Goal: Task Accomplishment & Management: Manage account settings

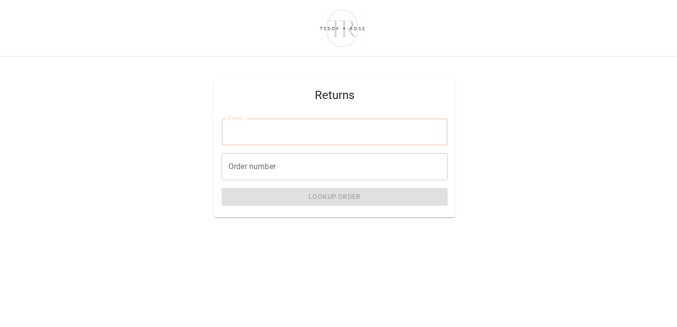
click at [265, 132] on input "Email" at bounding box center [335, 131] width 226 height 27
type input "**********"
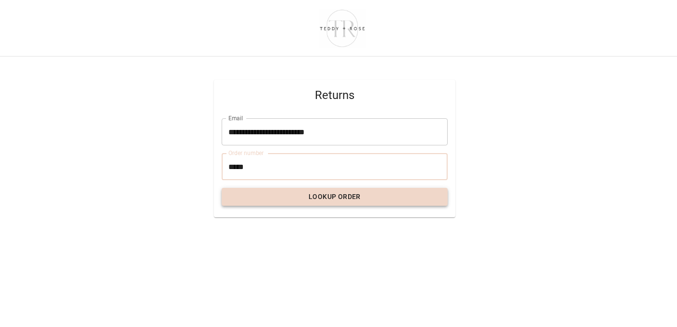
type input "*****"
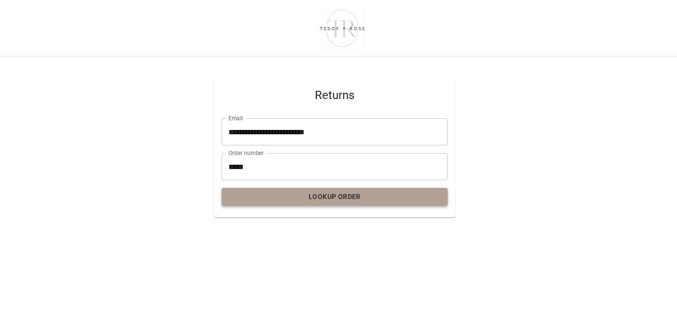
click at [319, 197] on button "Lookup Order" at bounding box center [335, 197] width 226 height 18
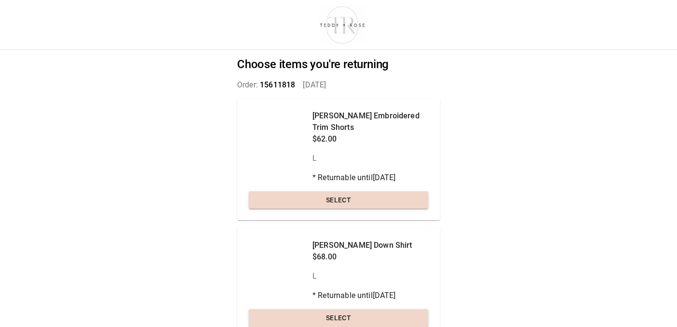
scroll to position [2, 0]
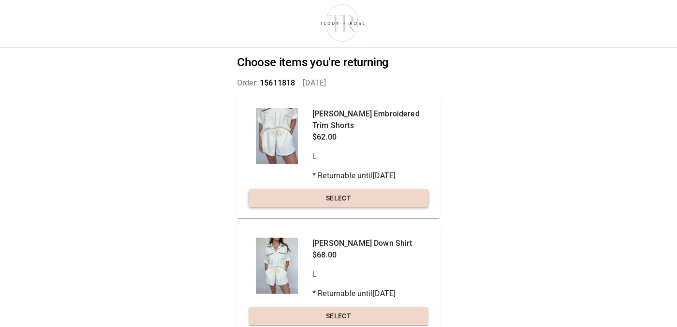
click at [339, 189] on button "Select" at bounding box center [339, 198] width 180 height 18
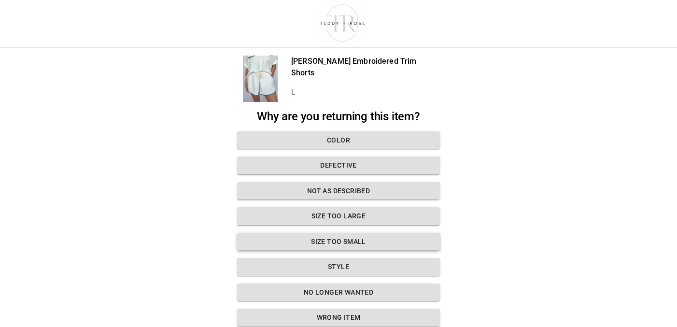
click at [308, 237] on button "Size too small" at bounding box center [338, 242] width 203 height 18
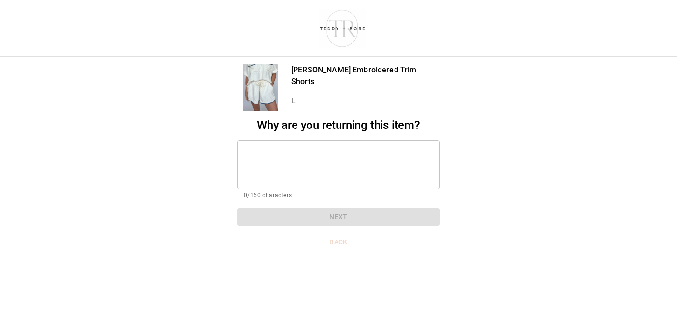
click at [259, 148] on textarea at bounding box center [338, 164] width 189 height 33
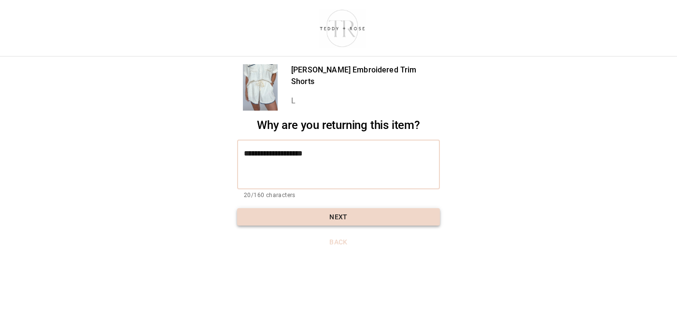
type textarea "**********"
click at [293, 219] on button "Next" at bounding box center [338, 217] width 203 height 18
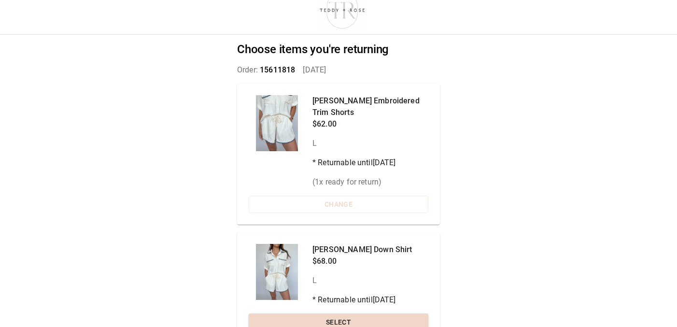
scroll to position [38, 0]
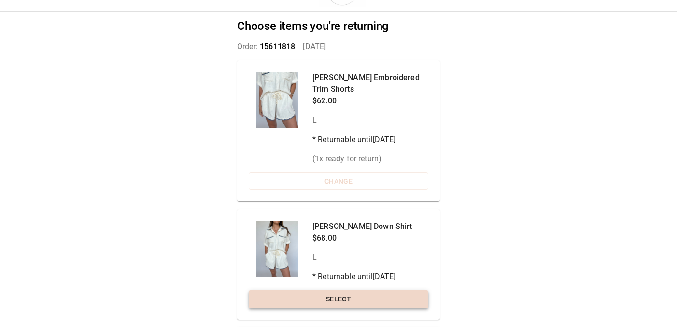
click at [348, 290] on button "Select" at bounding box center [339, 299] width 180 height 18
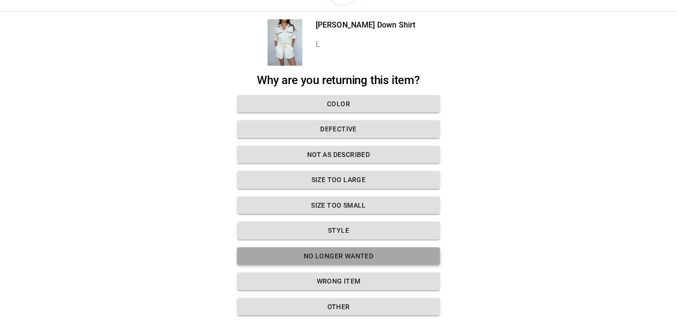
click at [350, 257] on button "No longer wanted" at bounding box center [338, 256] width 203 height 18
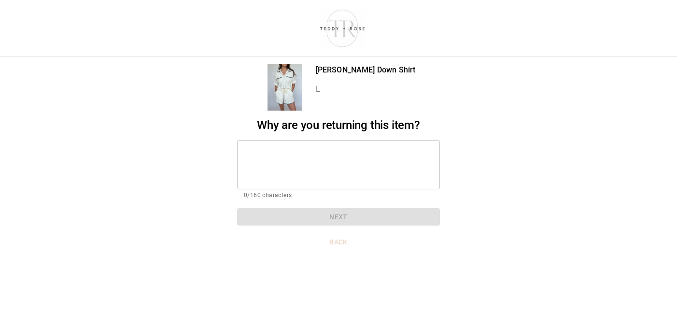
click at [284, 140] on div "* ​" at bounding box center [338, 164] width 203 height 49
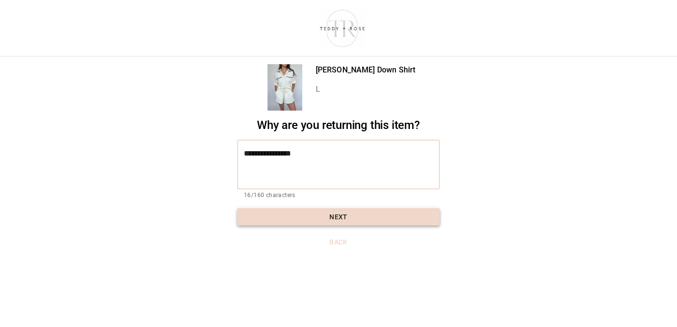
type textarea "**********"
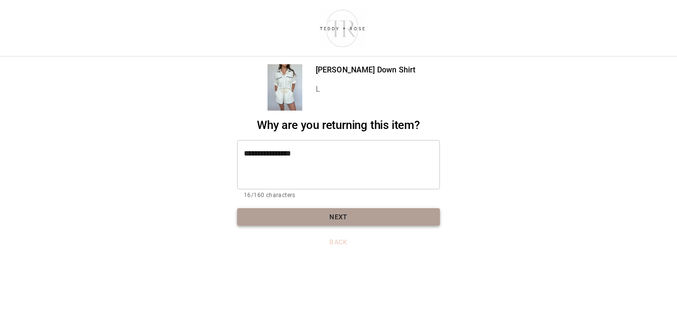
click at [322, 212] on button "Next" at bounding box center [338, 217] width 203 height 18
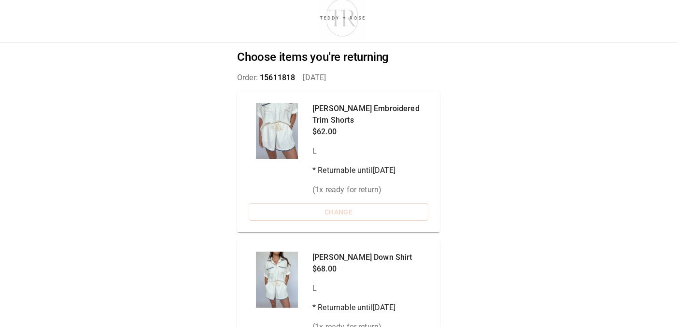
scroll to position [74, 0]
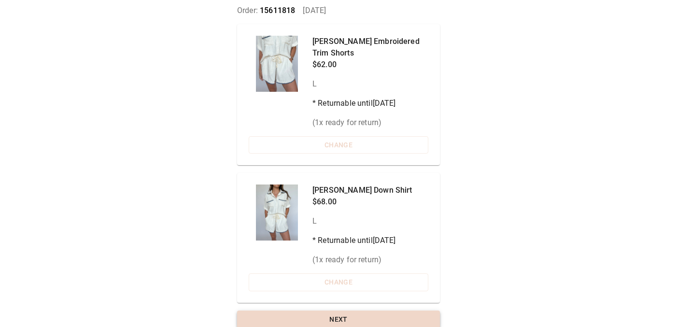
click at [352, 310] on button "Next" at bounding box center [338, 319] width 203 height 18
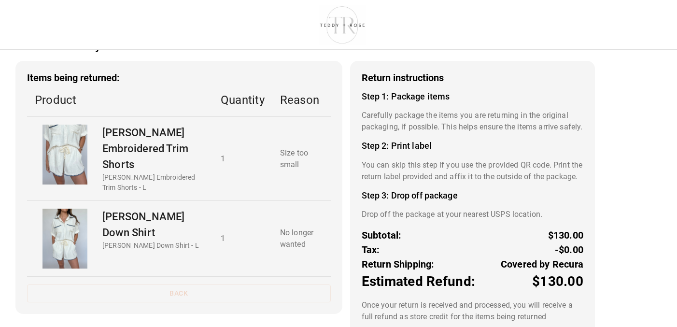
scroll to position [89, 0]
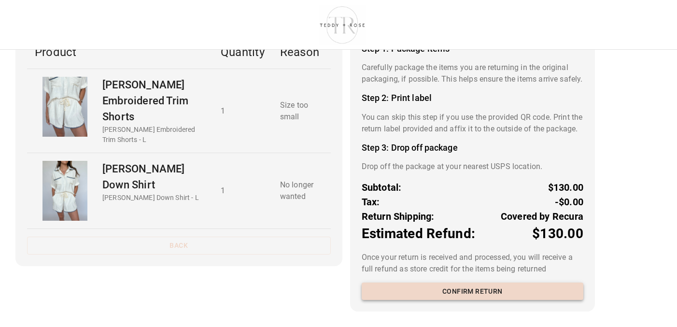
click at [462, 288] on button "Confirm return" at bounding box center [473, 291] width 222 height 18
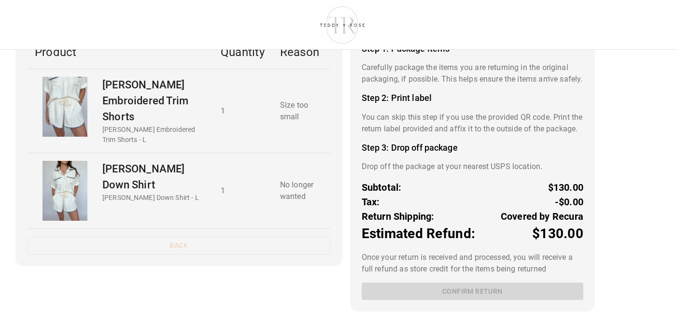
scroll to position [0, 0]
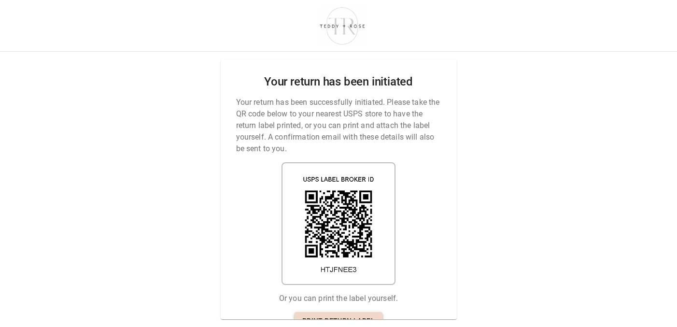
click at [351, 312] on link "Print return label" at bounding box center [338, 321] width 88 height 18
